Goal: Find specific page/section: Find specific page/section

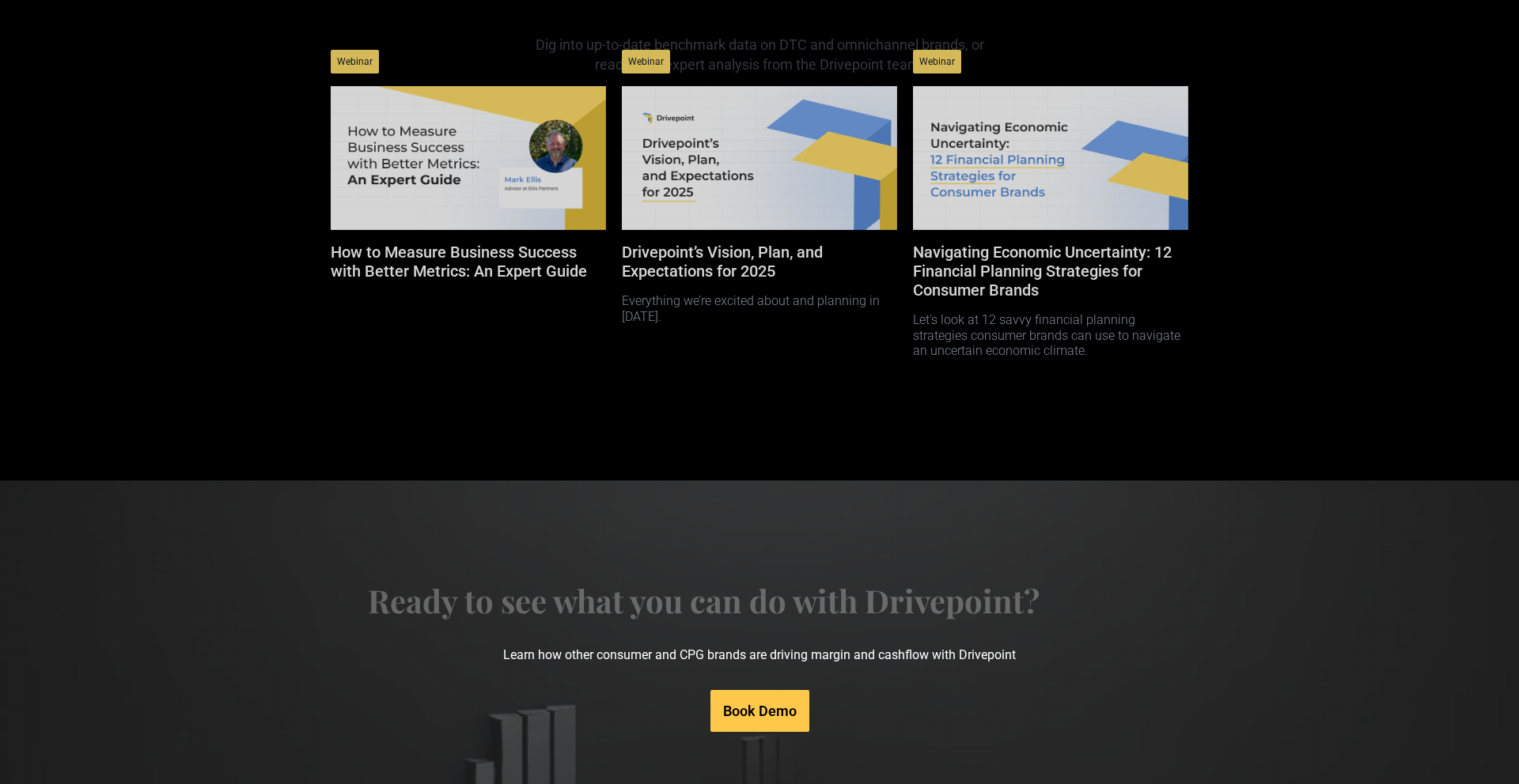
scroll to position [7490, 0]
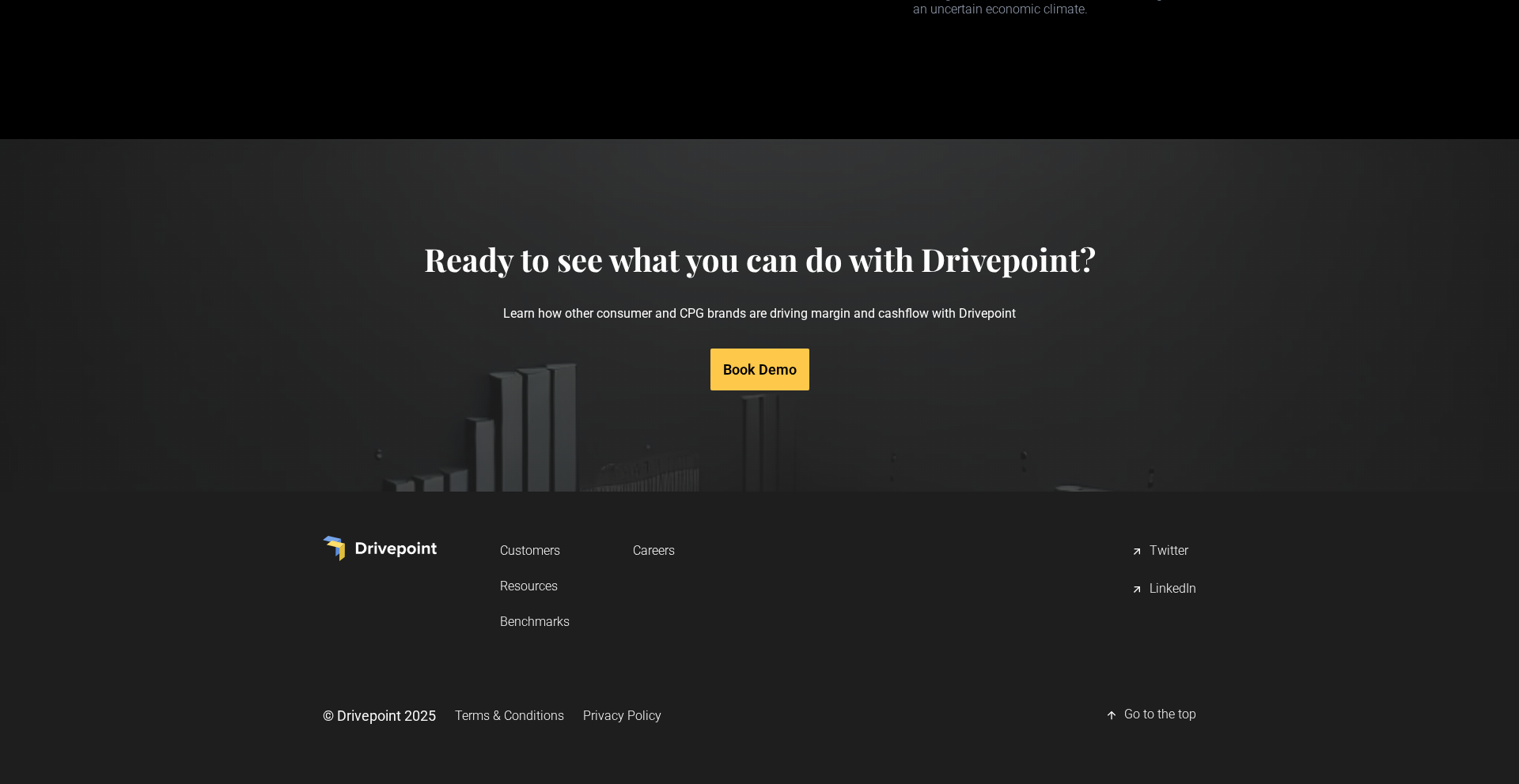
click at [656, 550] on link "Careers" at bounding box center [653, 550] width 42 height 29
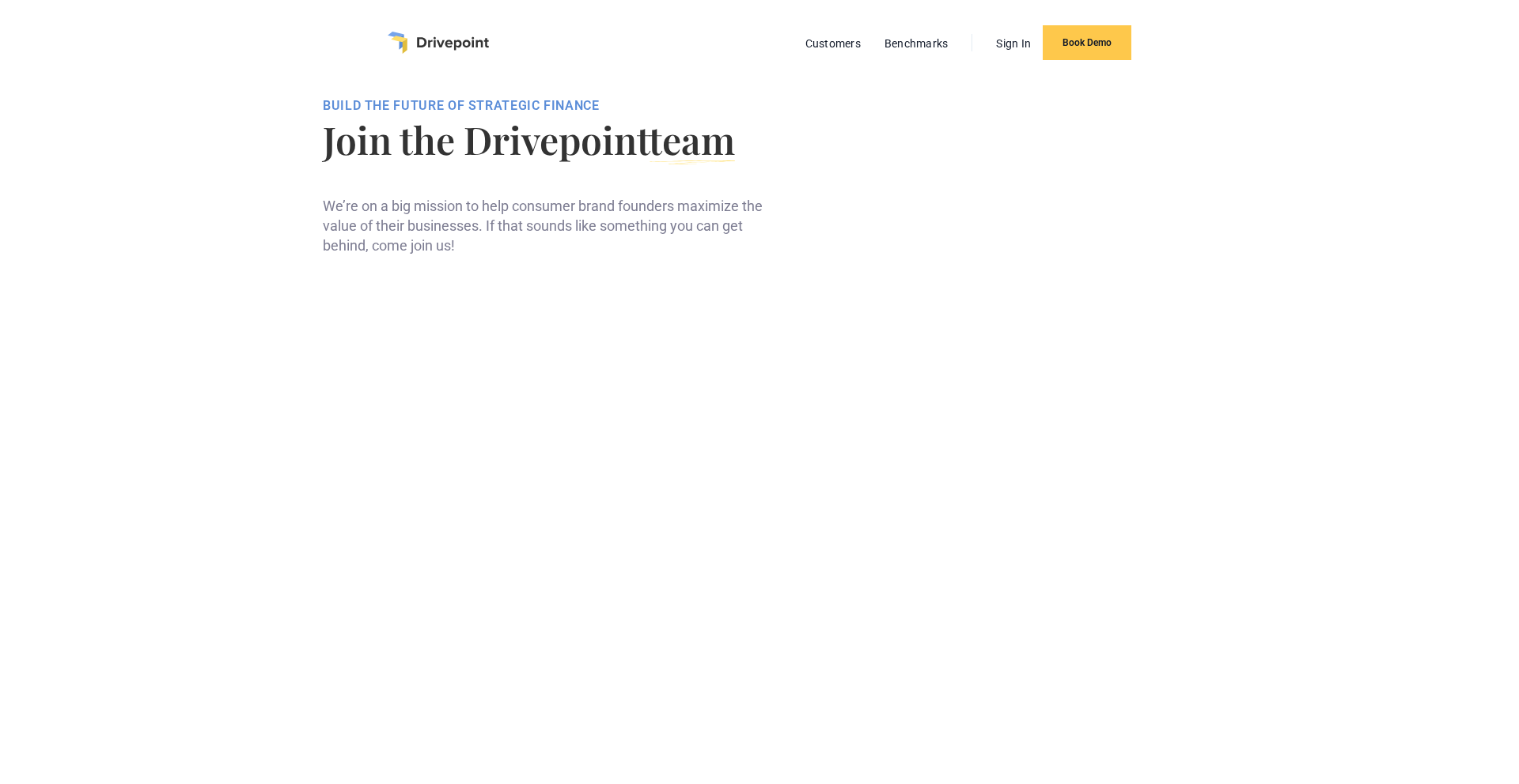
click at [430, 39] on img "home" at bounding box center [438, 43] width 101 height 23
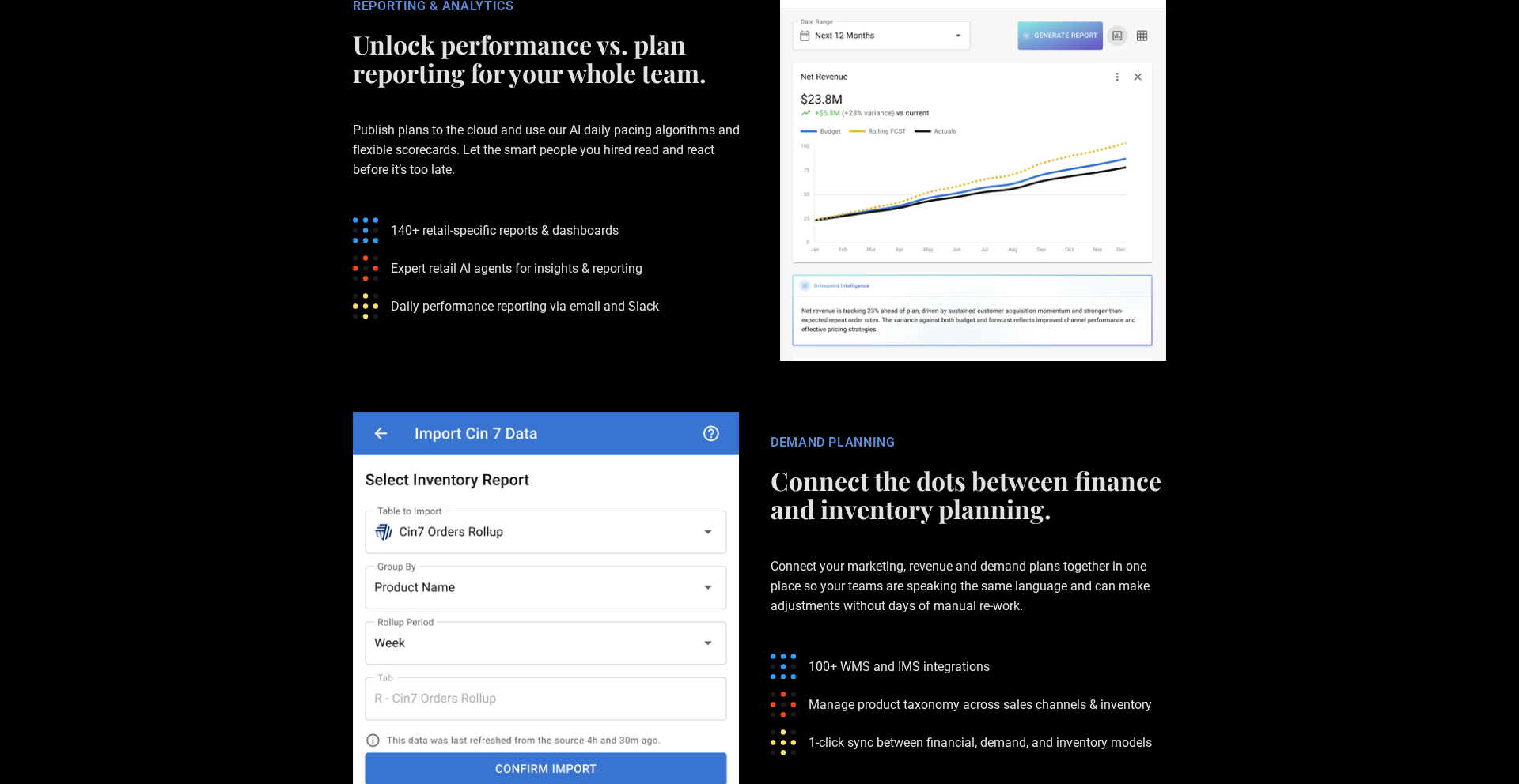
scroll to position [3515, 0]
